Goal: Transaction & Acquisition: Obtain resource

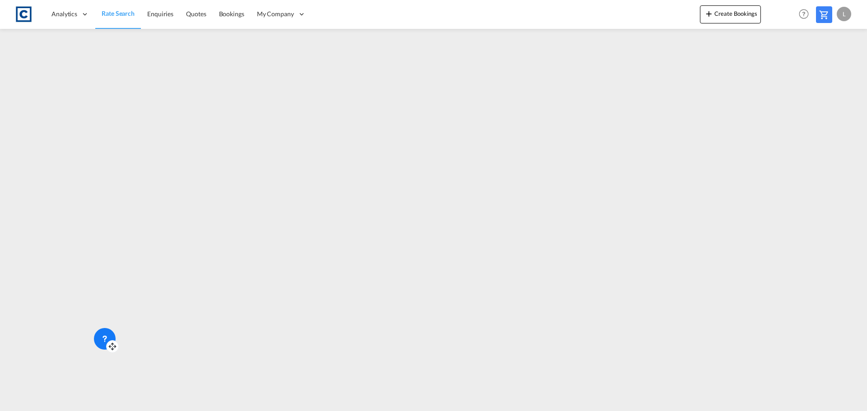
click at [107, 336] on icon at bounding box center [104, 339] width 9 height 9
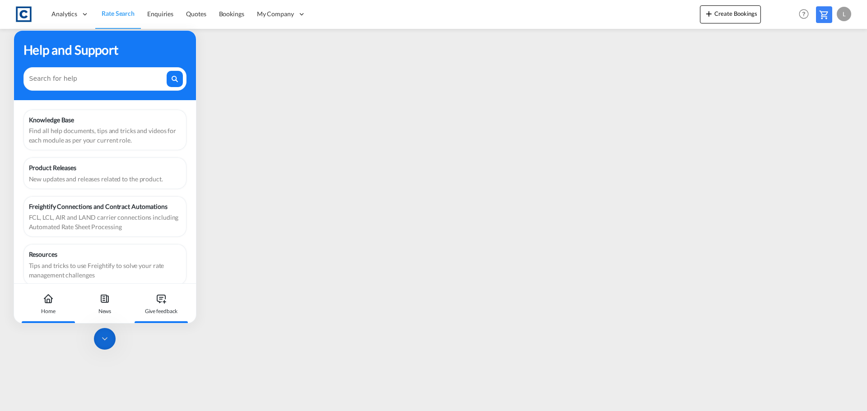
click at [162, 303] on icon at bounding box center [161, 299] width 11 height 11
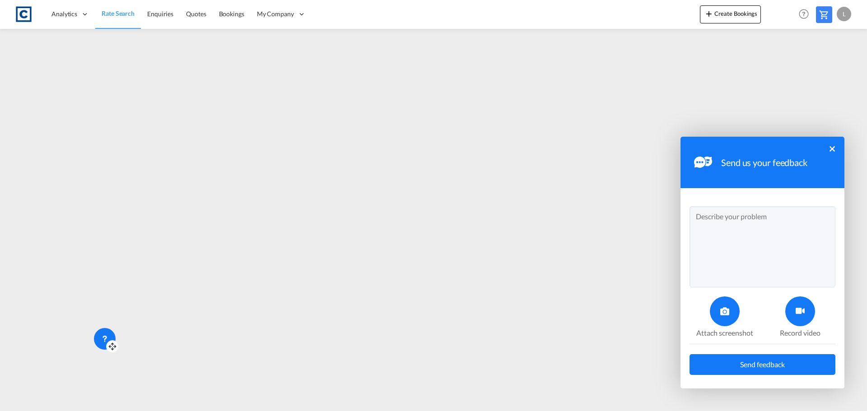
click at [733, 319] on div at bounding box center [725, 312] width 30 height 30
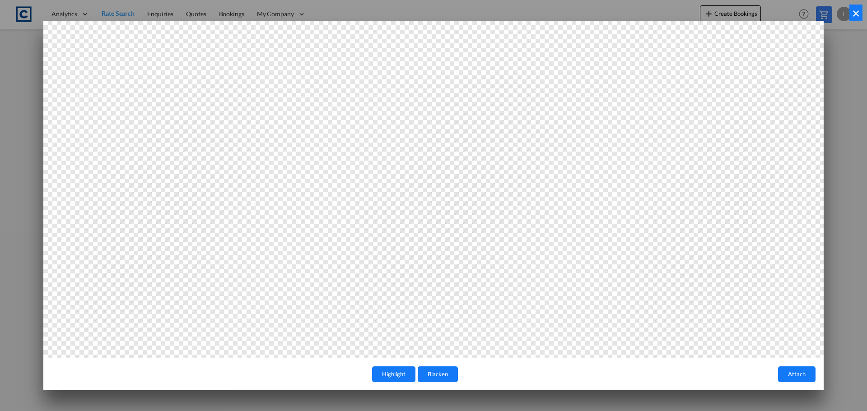
click at [861, 21] on button "×" at bounding box center [856, 13] width 13 height 17
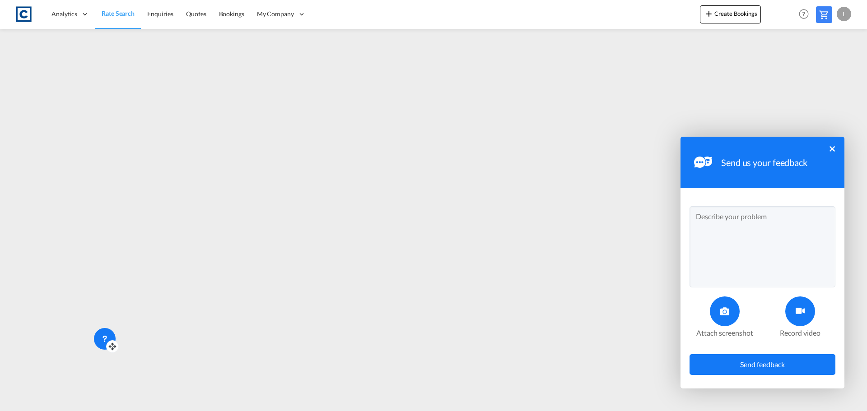
click at [832, 148] on button "×" at bounding box center [832, 148] width 5 height 5
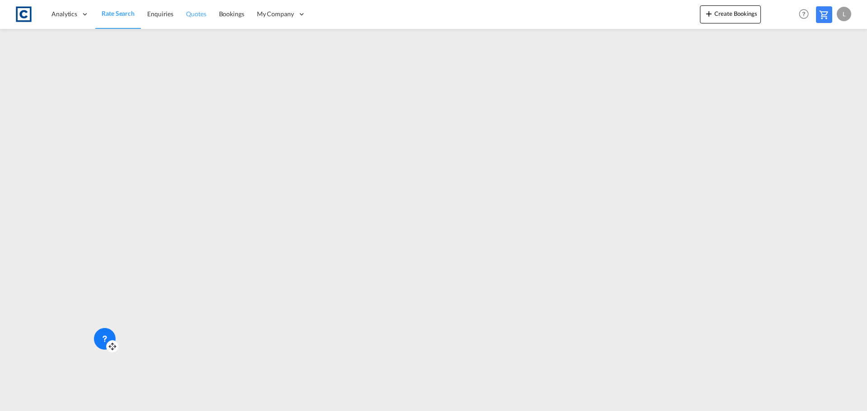
click at [200, 15] on span "Quotes" at bounding box center [196, 14] width 20 height 8
click at [117, 22] on link "Rate Search" at bounding box center [117, 14] width 45 height 29
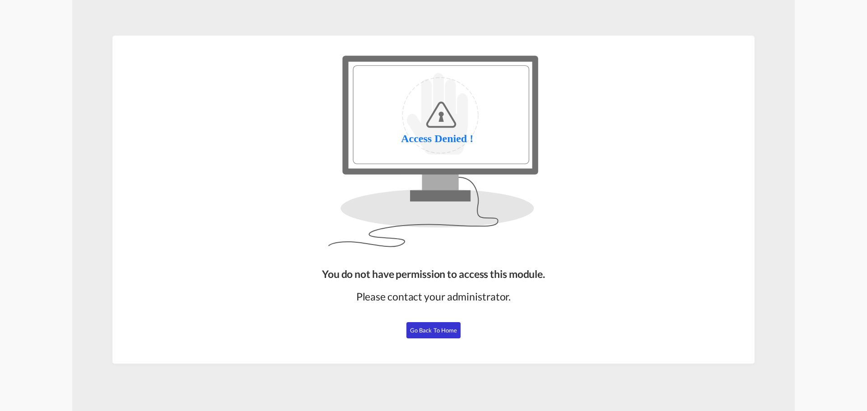
click at [451, 331] on span "Go Back to Home" at bounding box center [433, 330] width 47 height 7
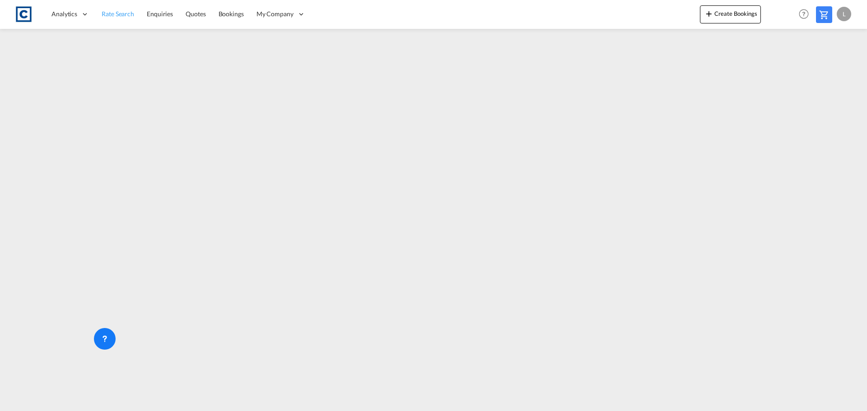
click at [127, 18] on span "Rate Search" at bounding box center [118, 13] width 33 height 9
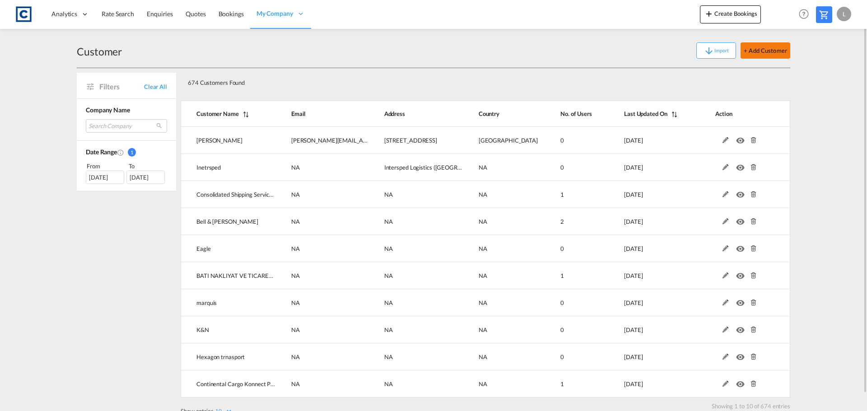
click at [770, 53] on button "+ Add Customer" at bounding box center [766, 50] width 50 height 16
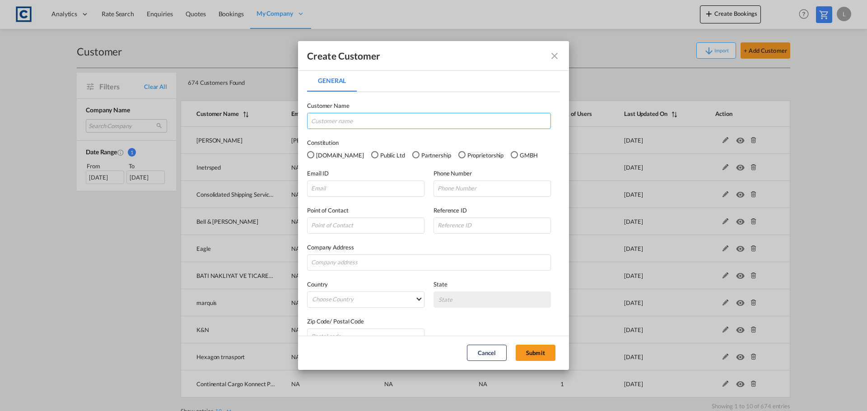
click at [326, 121] on input "General General ..." at bounding box center [429, 121] width 244 height 16
drag, startPoint x: 327, startPoint y: 120, endPoint x: 409, endPoint y: 121, distance: 81.3
click at [409, 121] on input "Sumit Int Freight" at bounding box center [429, 121] width 244 height 16
type input "Sumit Freight Solutions"
click at [344, 192] on input "General General ..." at bounding box center [365, 189] width 117 height 16
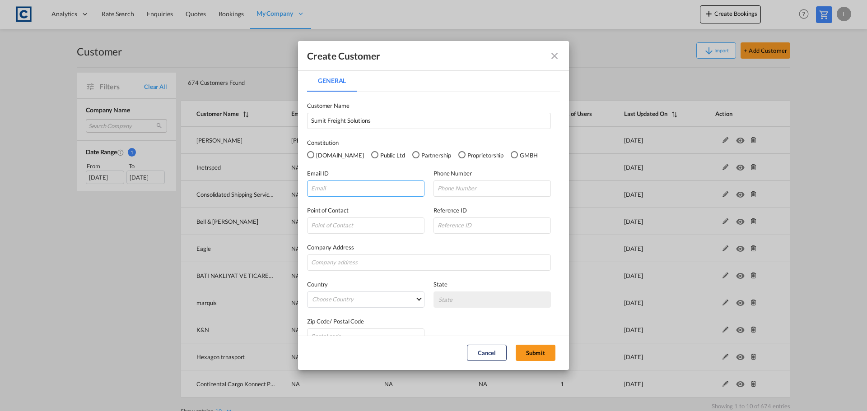
click at [332, 191] on input "General General ..." at bounding box center [365, 189] width 117 height 16
paste input "hello@summit-freight.co.uk>"
type input "hello@summit-freight.co.uk"
click at [464, 187] on input "General General ..." at bounding box center [492, 189] width 117 height 16
click at [540, 351] on button "Submit" at bounding box center [536, 353] width 40 height 16
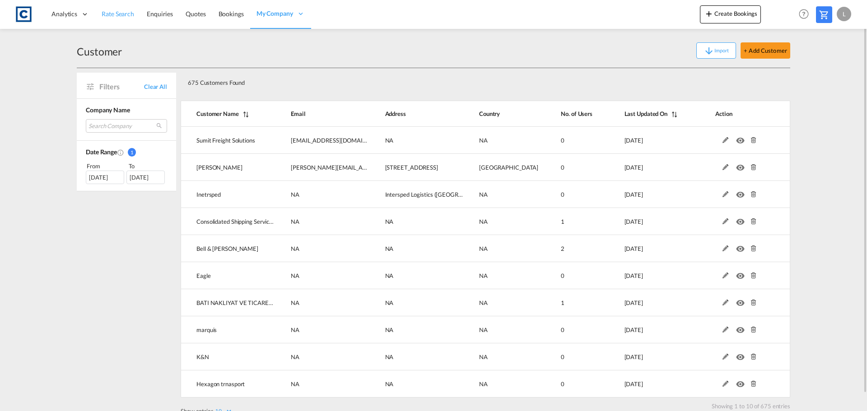
click at [125, 11] on span "Rate Search" at bounding box center [118, 14] width 33 height 8
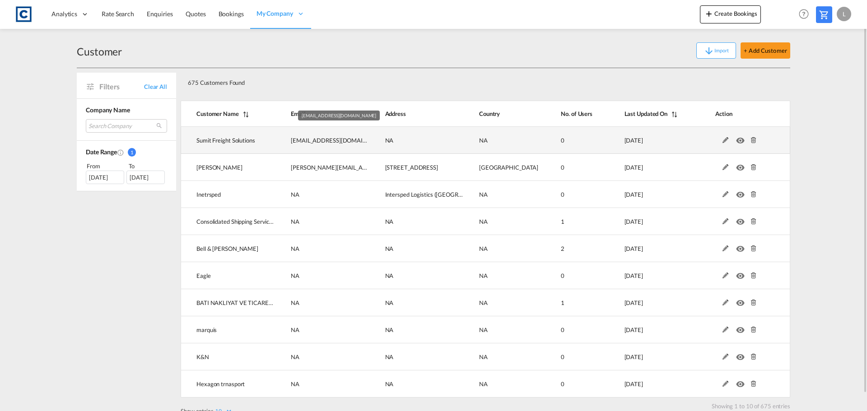
click at [309, 139] on span "hello@summit-freight.co.uk" at bounding box center [340, 140] width 98 height 7
click at [251, 136] on td "Sumit Freight Solutions" at bounding box center [228, 140] width 95 height 27
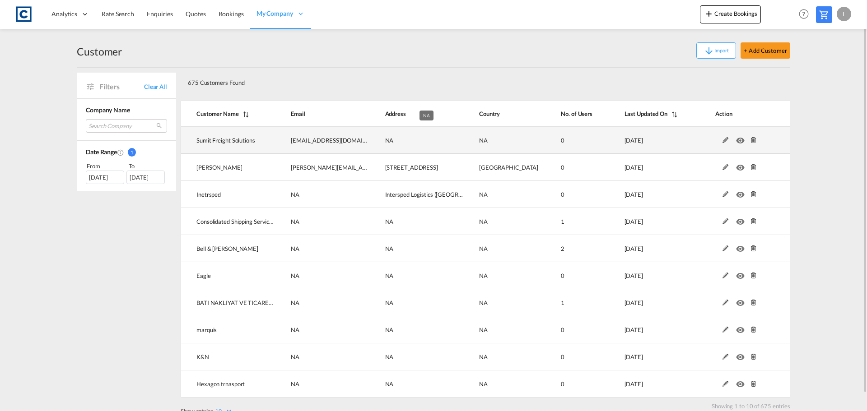
drag, startPoint x: 402, startPoint y: 137, endPoint x: 409, endPoint y: 137, distance: 6.8
click at [403, 137] on td "NA" at bounding box center [417, 140] width 94 height 27
drag, startPoint x: 490, startPoint y: 139, endPoint x: 509, endPoint y: 138, distance: 19.0
click at [492, 139] on td "NA" at bounding box center [501, 140] width 75 height 27
drag, startPoint x: 510, startPoint y: 138, endPoint x: 569, endPoint y: 136, distance: 58.7
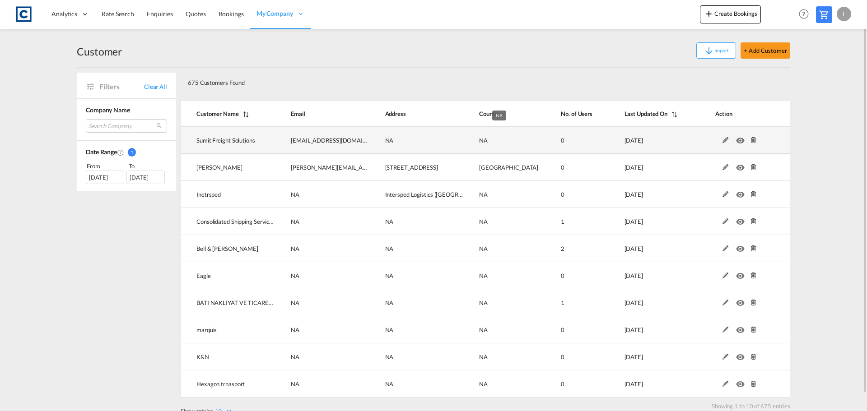
click at [532, 138] on tr "Sumit Freight Solutions hello@summit-freight.co.uk NA NA 0 2025-10-08" at bounding box center [486, 140] width 610 height 27
drag, startPoint x: 569, startPoint y: 136, endPoint x: 583, endPoint y: 136, distance: 14.0
click at [574, 136] on td "0" at bounding box center [569, 140] width 63 height 27
click at [583, 136] on td "0" at bounding box center [569, 140] width 63 height 27
click at [724, 141] on md-icon at bounding box center [726, 140] width 12 height 6
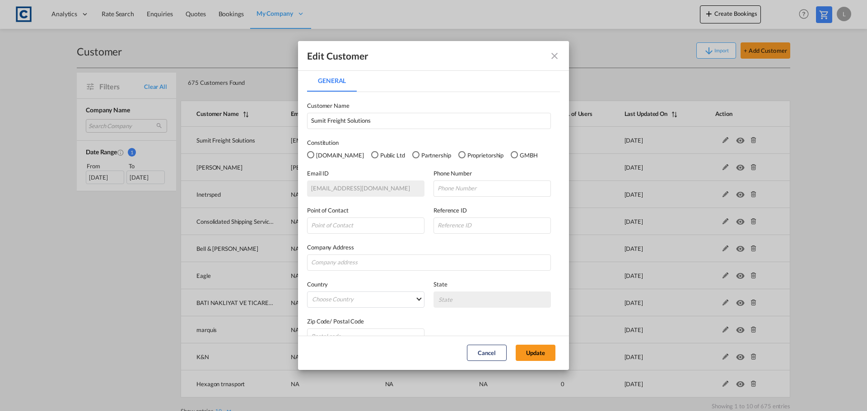
click at [319, 151] on md-radio-button "Pvt.Ltd" at bounding box center [335, 155] width 57 height 10
click at [371, 155] on div "Public Ltd" at bounding box center [374, 154] width 7 height 7
click at [412, 153] on div "Partnership" at bounding box center [415, 154] width 7 height 7
click at [311, 154] on div "Pvt.Ltd" at bounding box center [310, 154] width 7 height 7
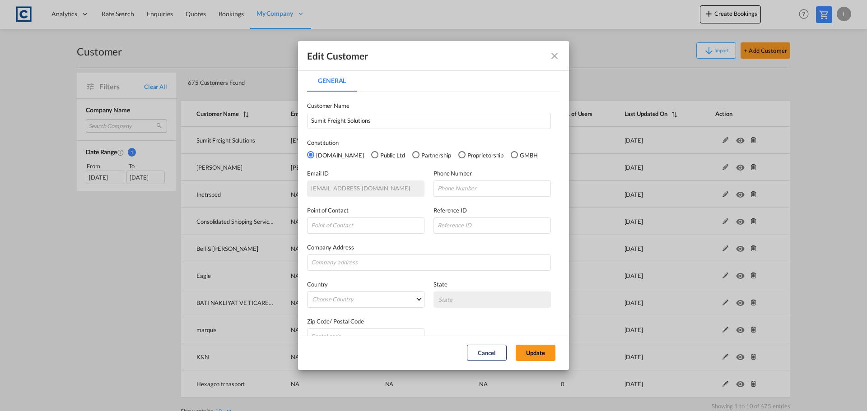
click at [371, 152] on div "Public Ltd" at bounding box center [374, 154] width 7 height 7
click at [537, 353] on button "Update" at bounding box center [536, 353] width 40 height 16
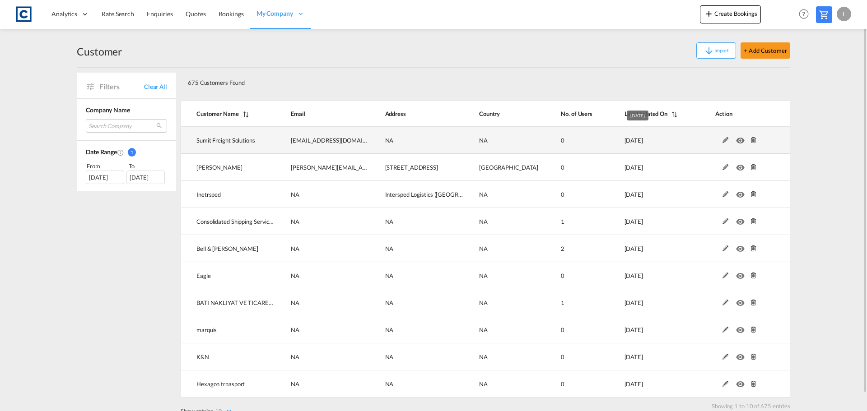
click at [662, 135] on td "2025-10-08" at bounding box center [647, 140] width 91 height 27
click at [661, 135] on td "2025-10-08" at bounding box center [647, 140] width 91 height 27
click at [579, 151] on td "0" at bounding box center [569, 140] width 63 height 27
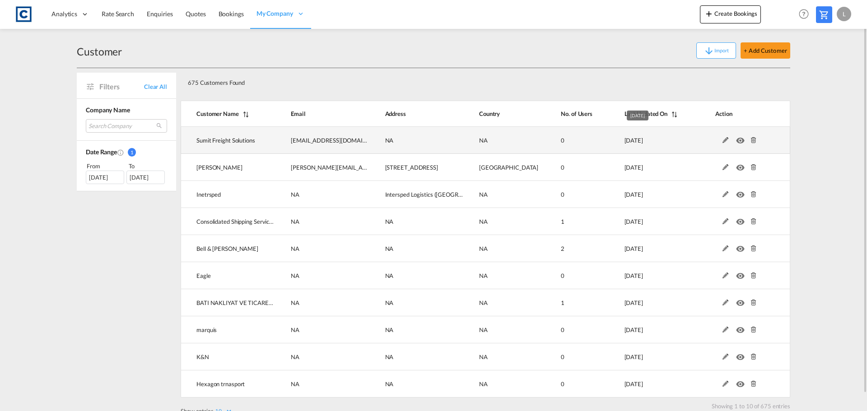
click at [684, 144] on td "2025-10-08" at bounding box center [647, 140] width 91 height 27
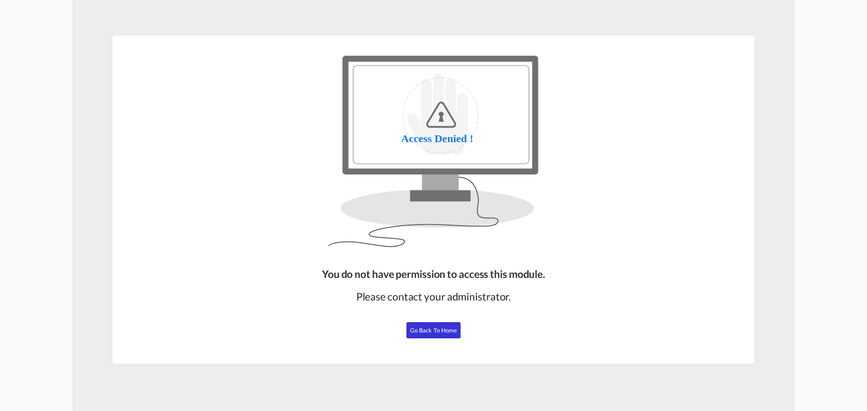
click at [454, 334] on span "Go Back to Home" at bounding box center [433, 330] width 47 height 7
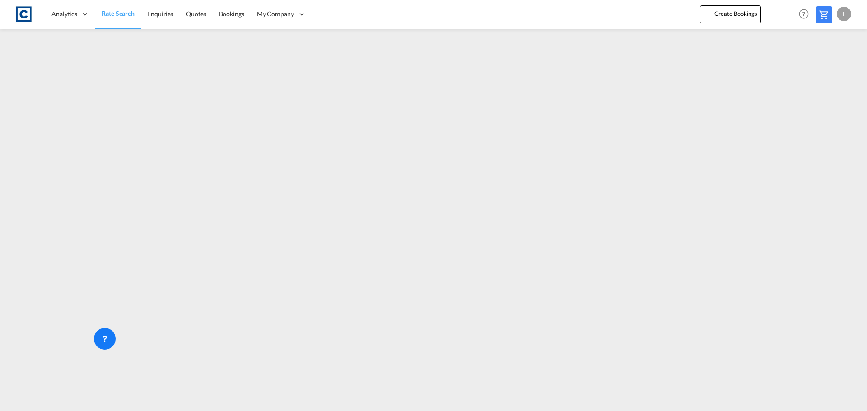
click at [846, 16] on md-menu "L My Profile Logout" at bounding box center [845, 10] width 17 height 21
click at [839, 16] on div "L" at bounding box center [844, 14] width 14 height 14
click at [827, 66] on button "Logout" at bounding box center [833, 69] width 59 height 18
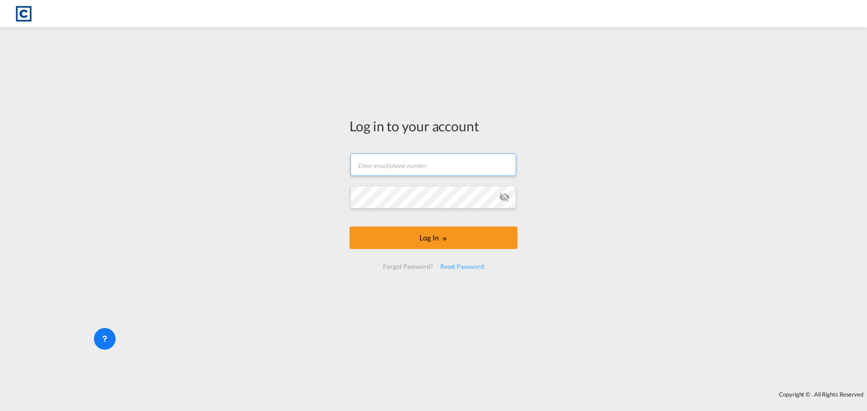
type input "[EMAIL_ADDRESS][DOMAIN_NAME]"
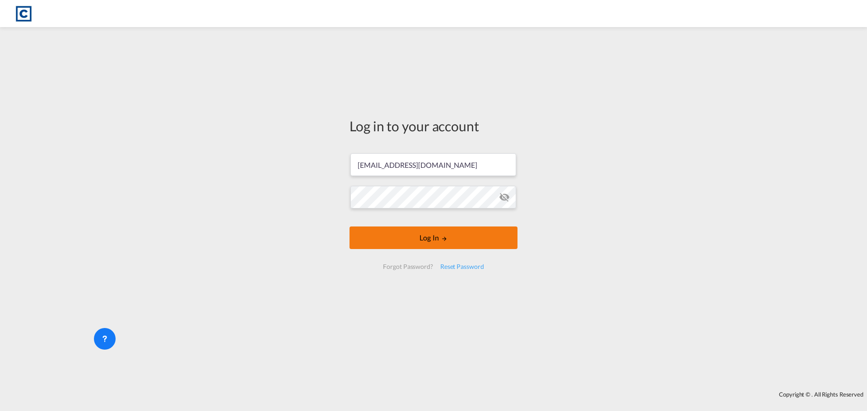
click at [469, 241] on button "Log In" at bounding box center [434, 238] width 168 height 23
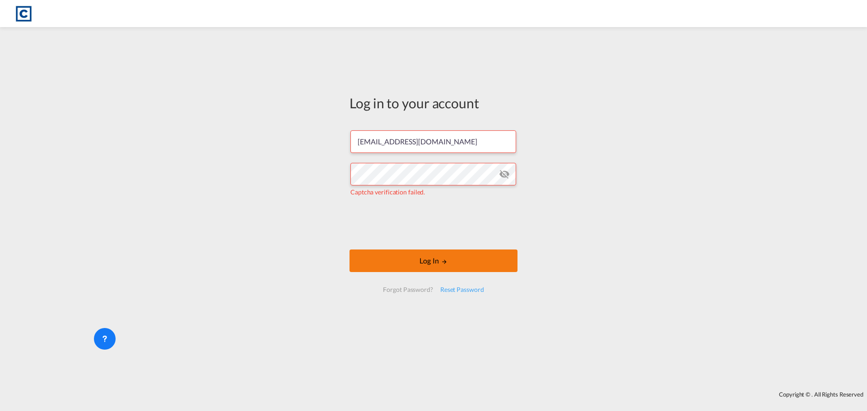
click at [412, 263] on button "Log In" at bounding box center [434, 261] width 168 height 23
